Goal: Information Seeking & Learning: Learn about a topic

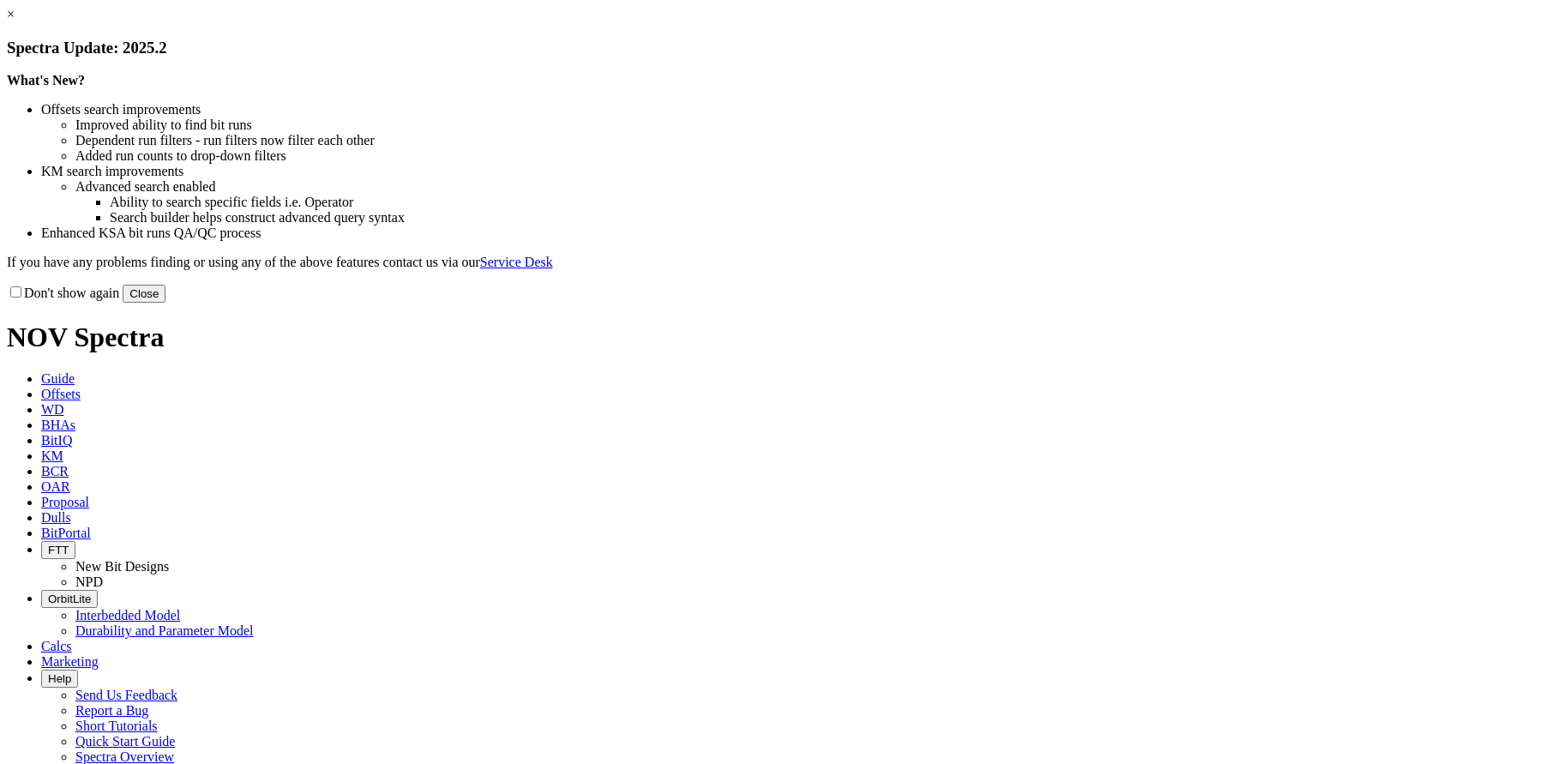
click at [165, 303] on button "Close" at bounding box center [145, 293] width 43 height 18
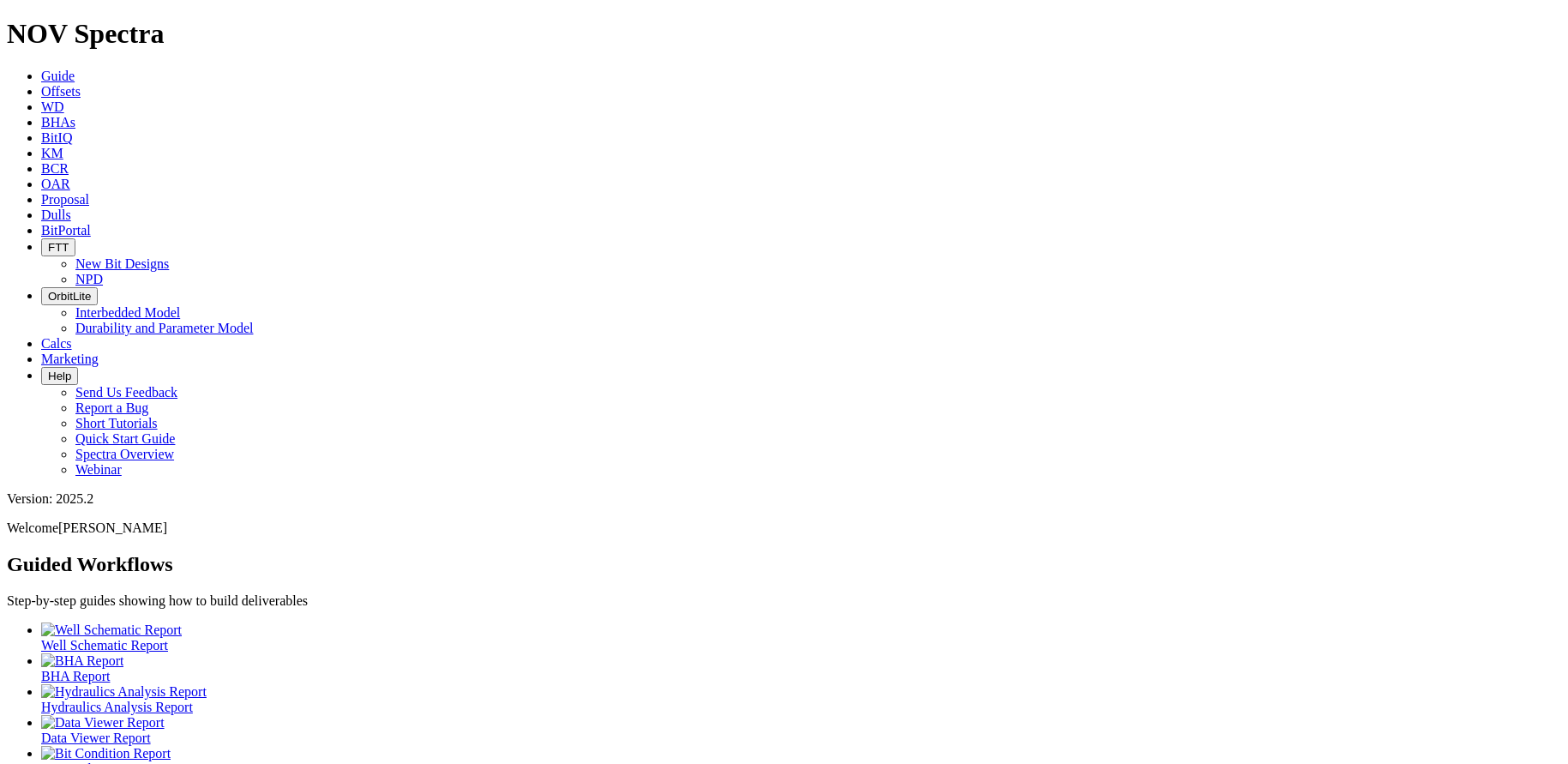
click at [81, 84] on span "Offsets" at bounding box center [61, 91] width 40 height 15
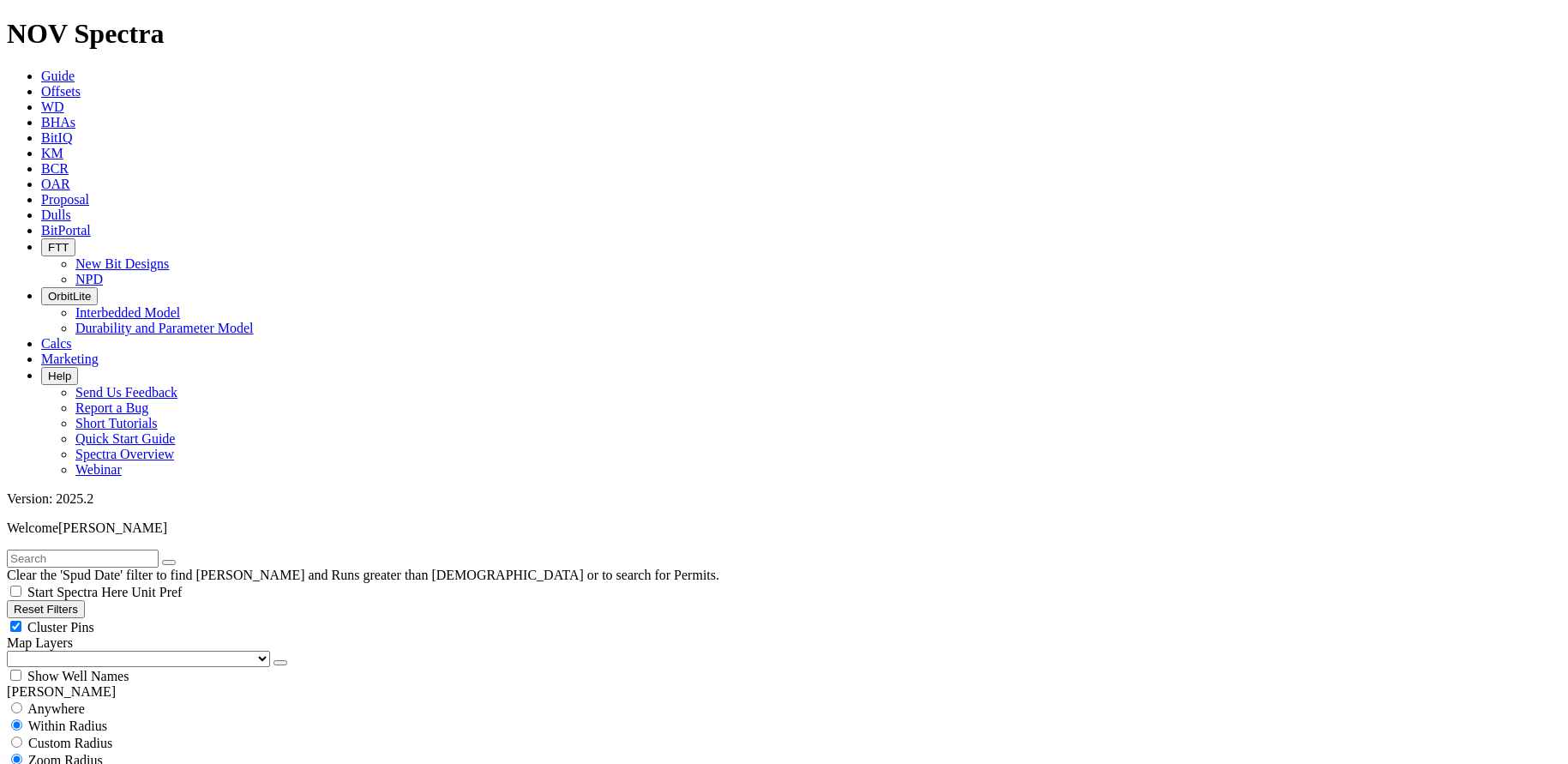
scroll to position [601, 0]
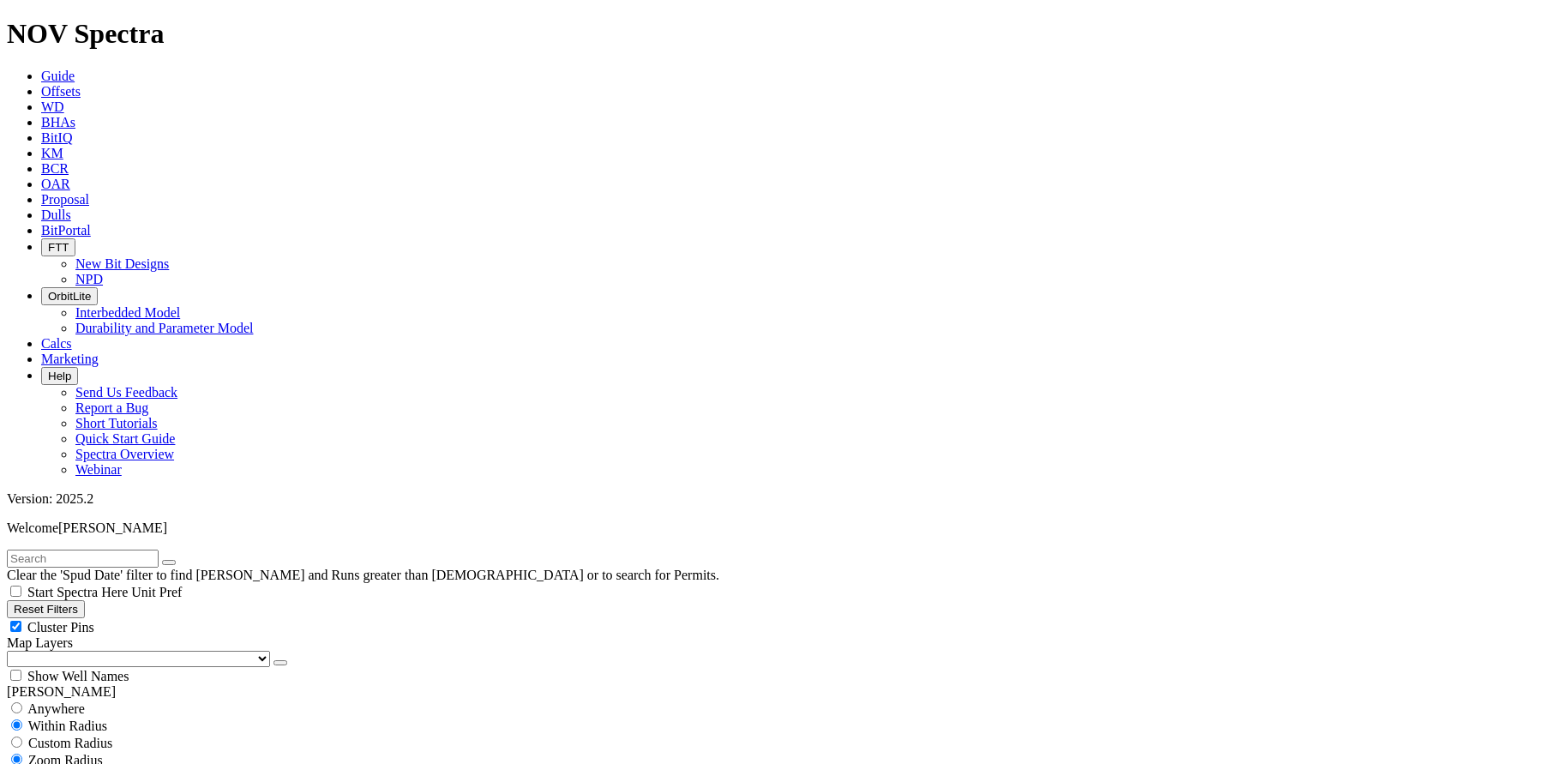
checkbox input "false"
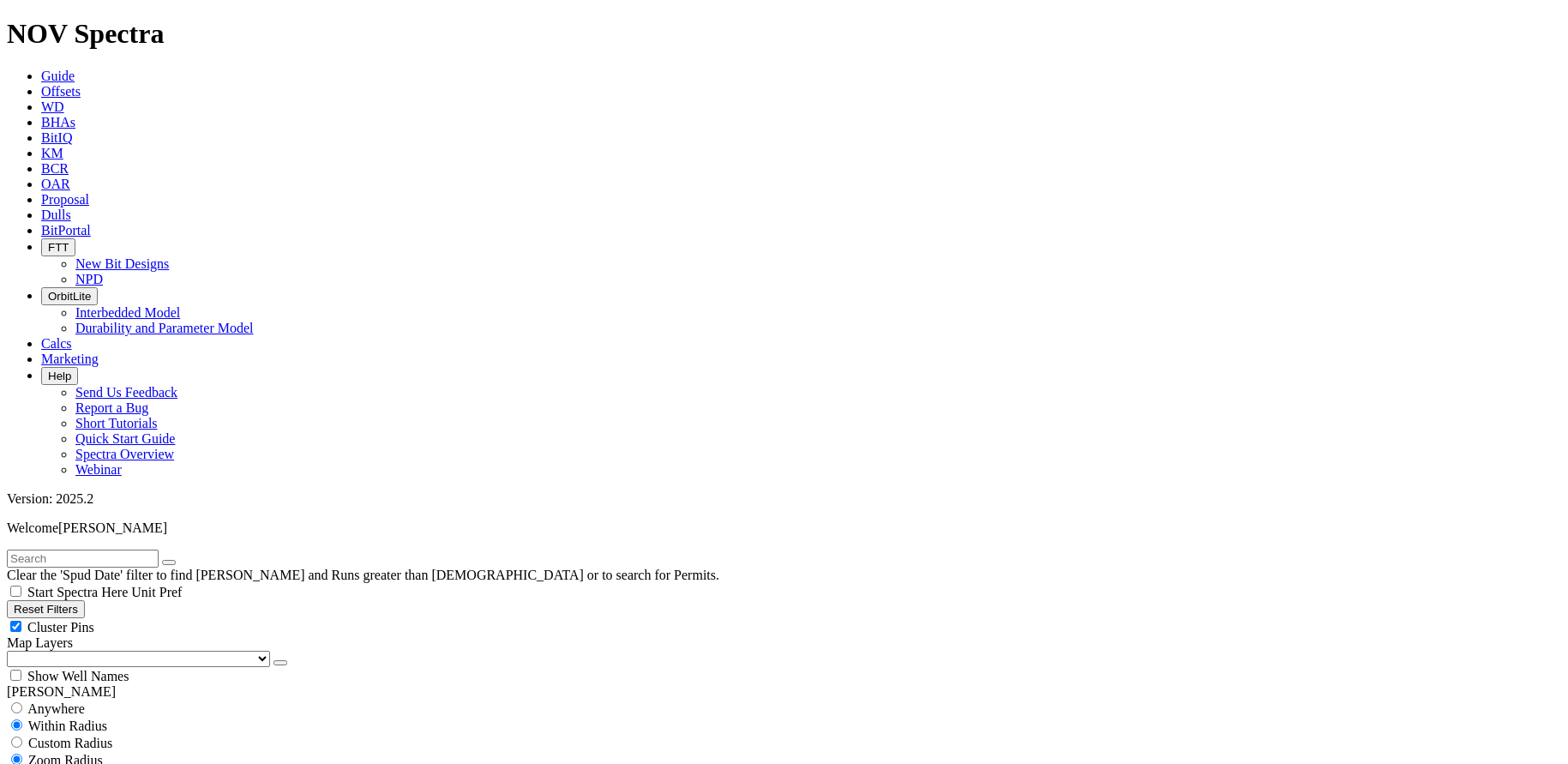
type input "4"
type input "5"
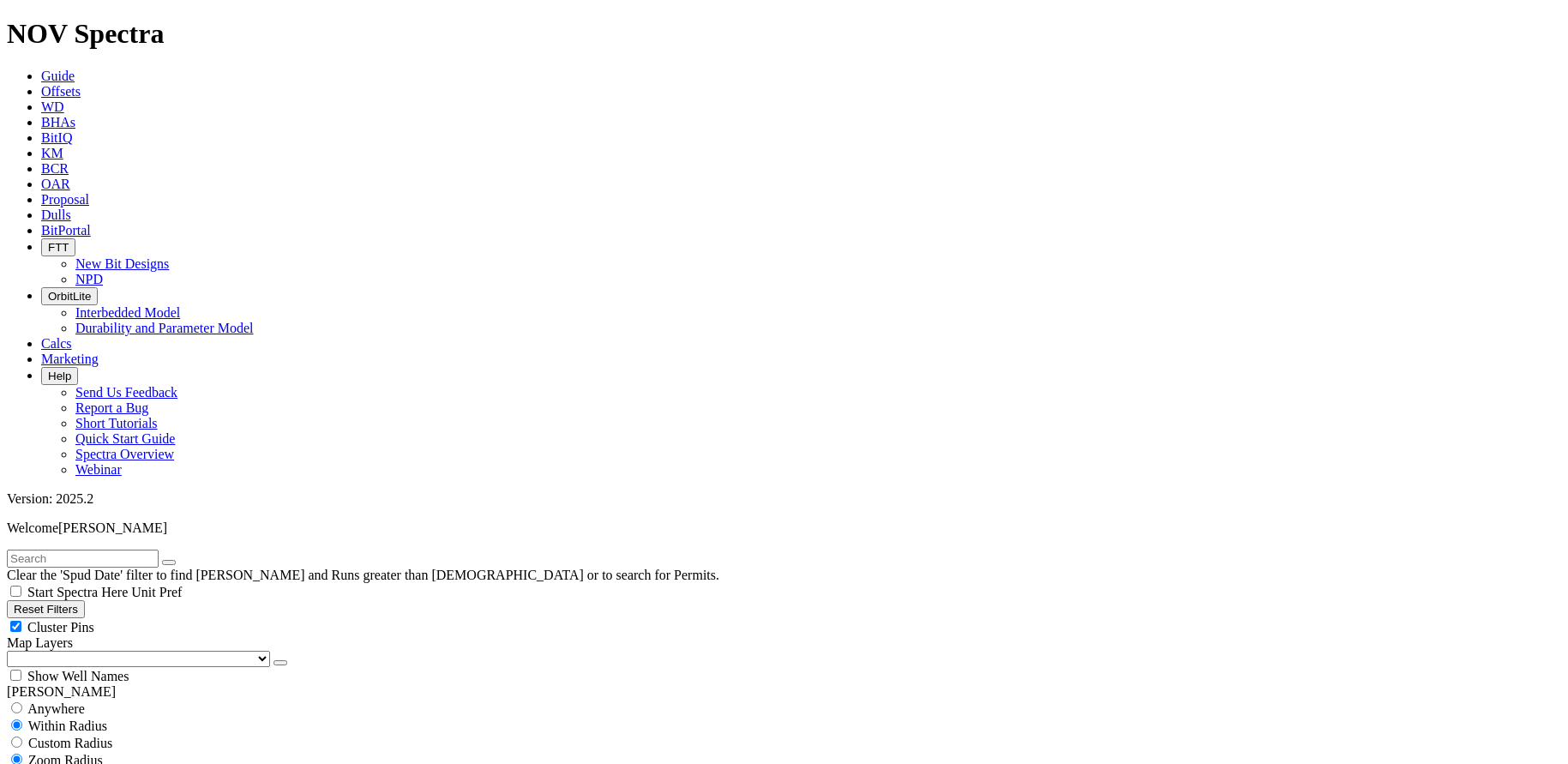
type input "[DATE]"
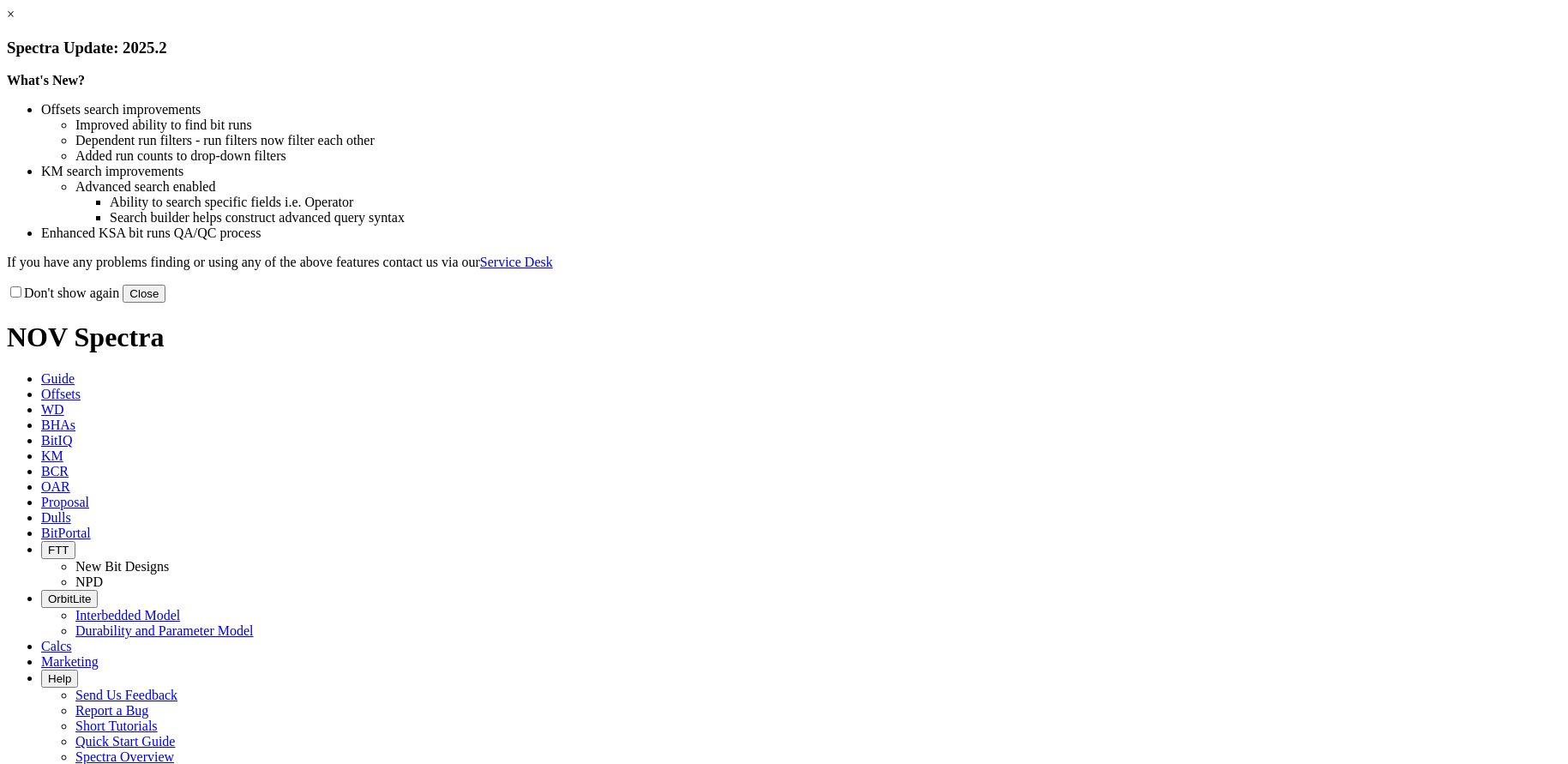
click at [165, 303] on button "Close" at bounding box center [145, 293] width 43 height 18
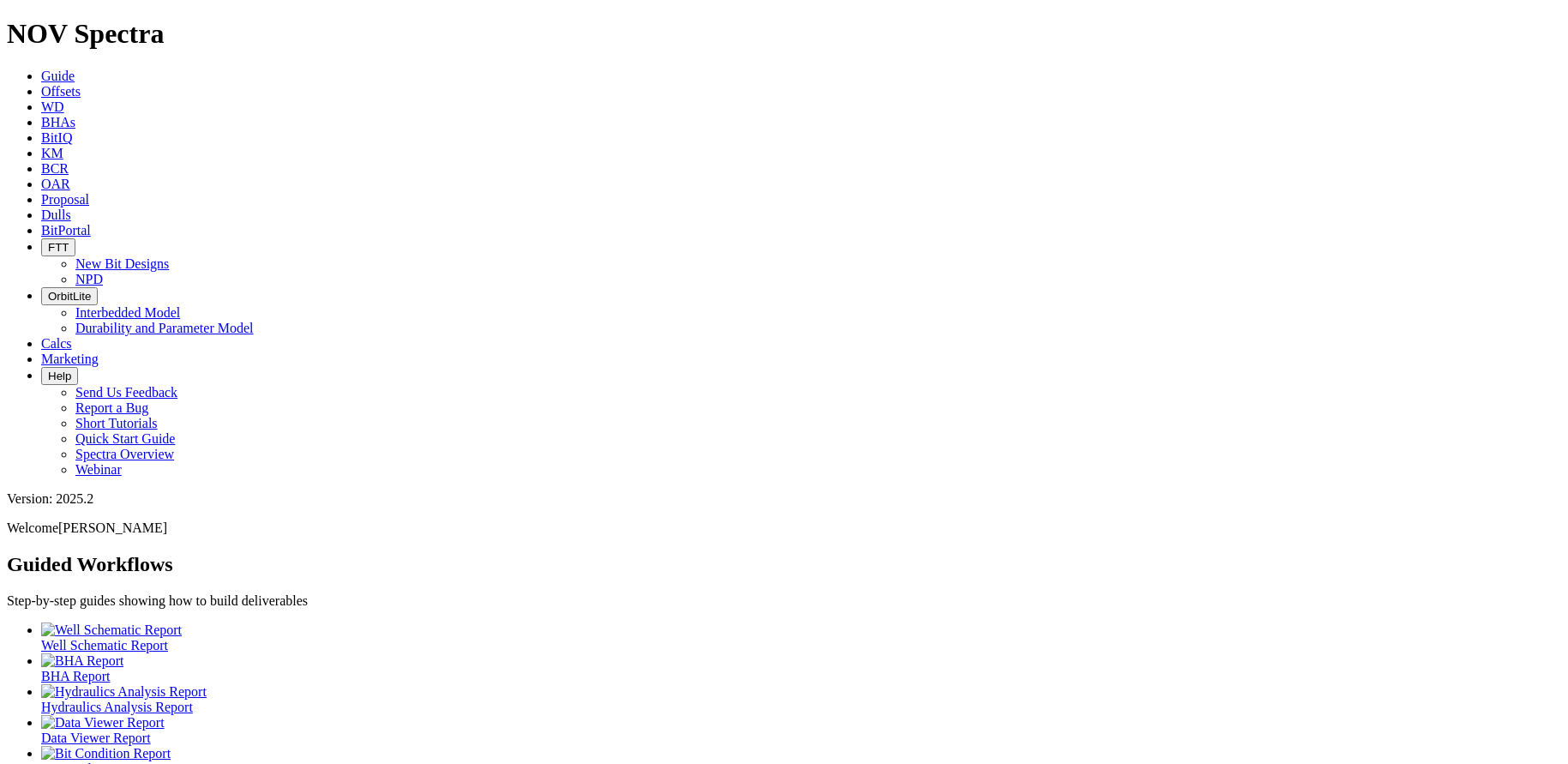
click at [81, 84] on span "Offsets" at bounding box center [61, 91] width 40 height 15
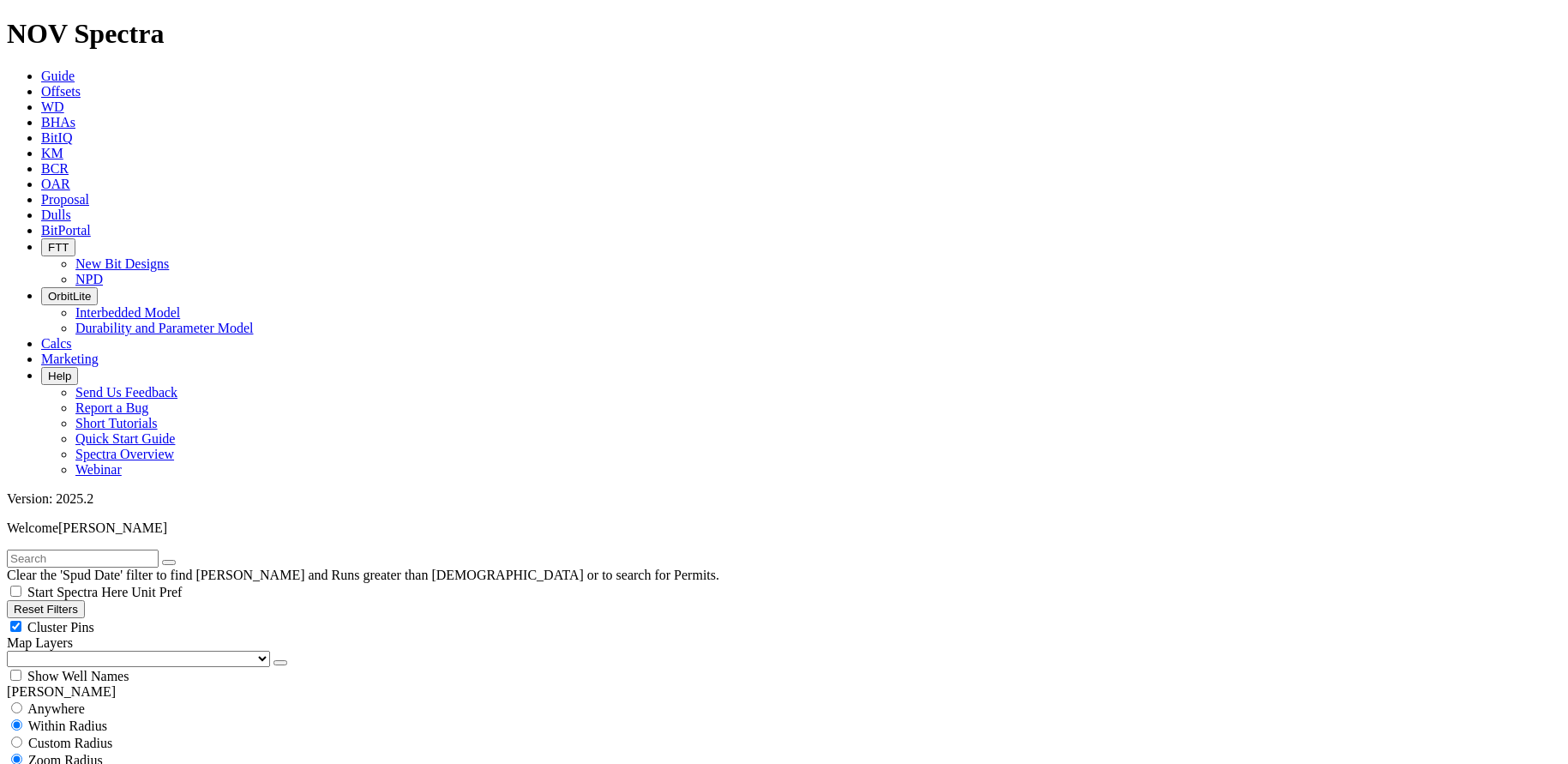
click at [65, 550] on input "text" at bounding box center [83, 558] width 151 height 18
type input "ps"
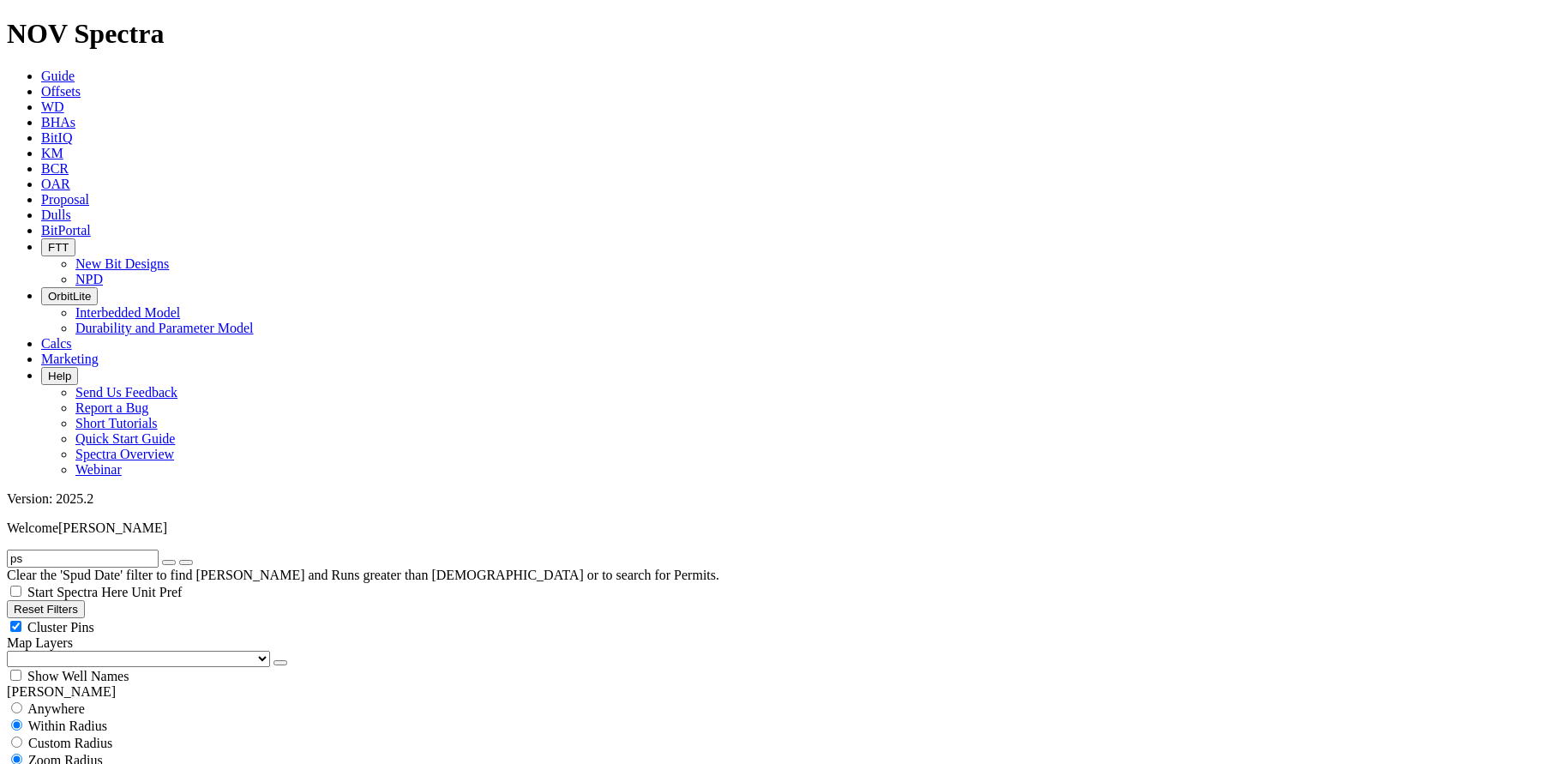
checkbox input "false"
click at [91, 223] on span "BitPortal" at bounding box center [66, 230] width 50 height 15
